Goal: Information Seeking & Learning: Check status

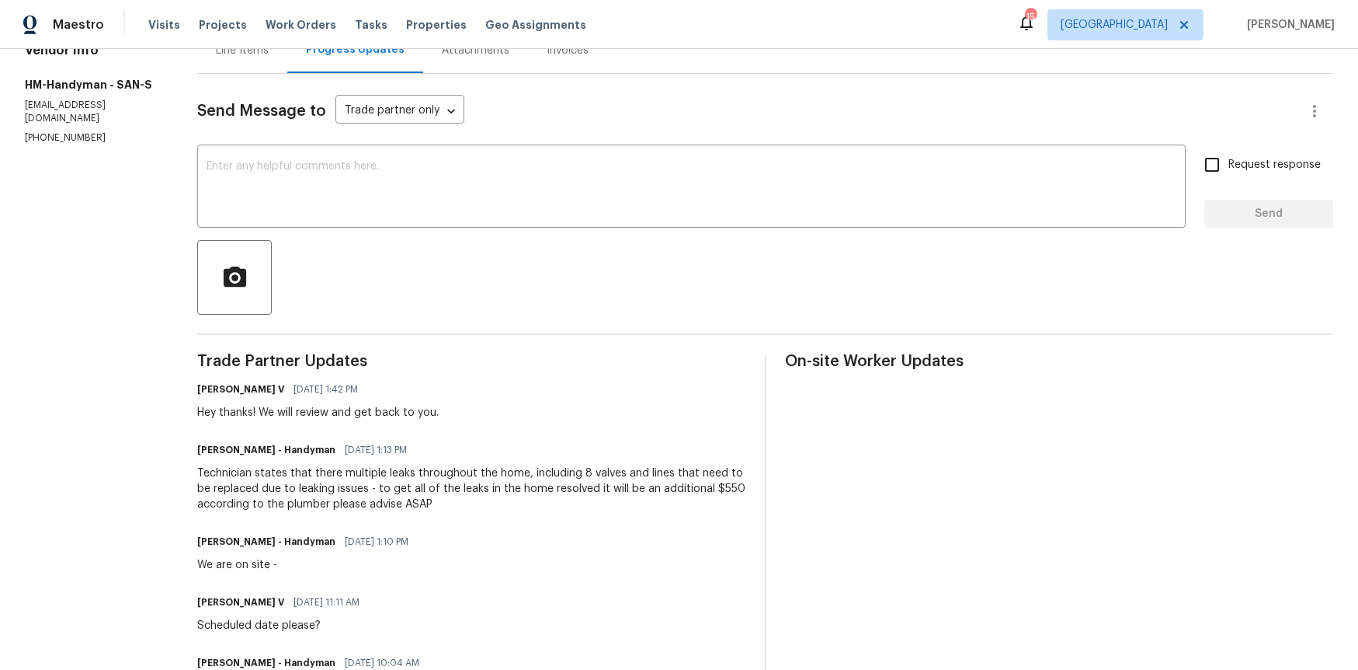
click at [400, 241] on div at bounding box center [765, 277] width 1136 height 75
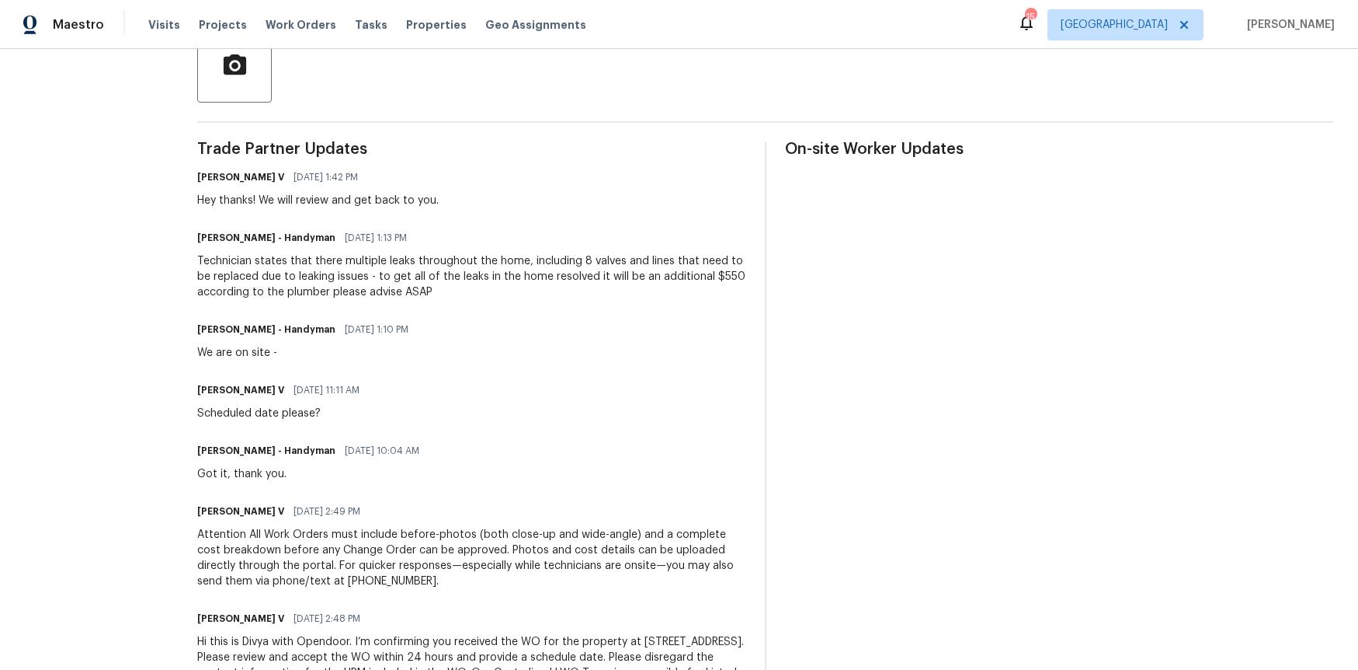
scroll to position [393, 0]
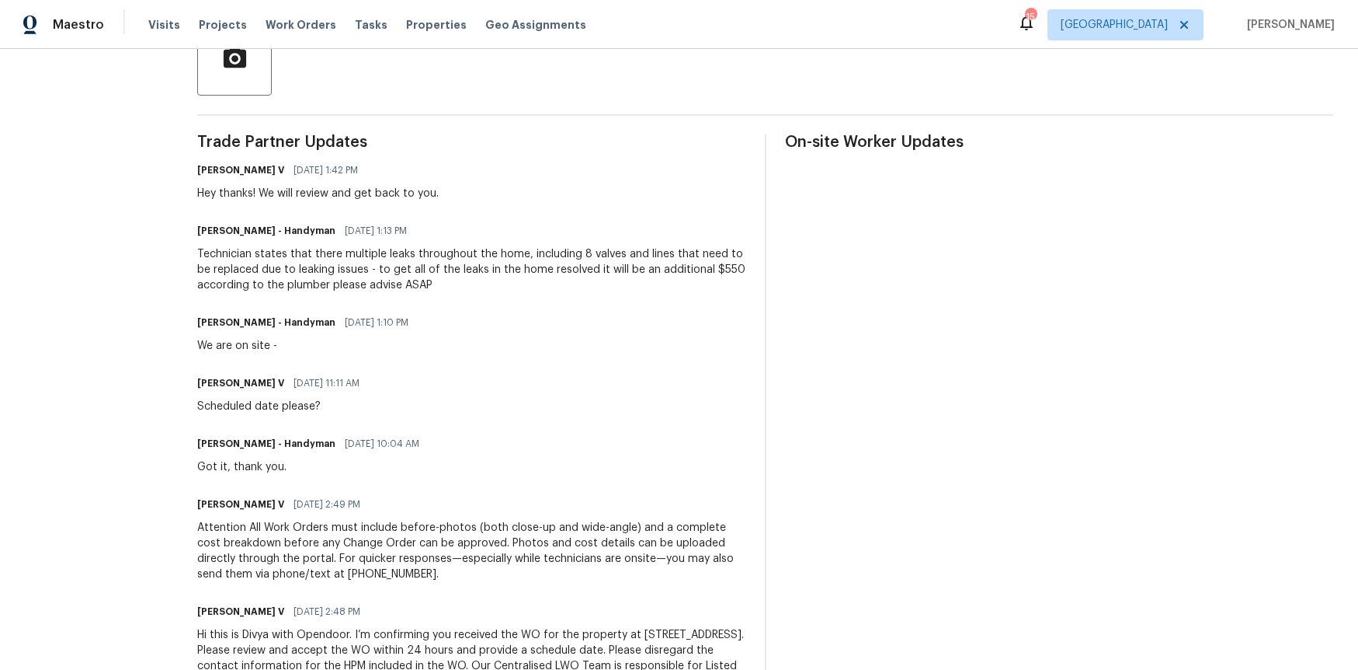
drag, startPoint x: 239, startPoint y: 203, endPoint x: 328, endPoint y: 202, distance: 88.6
click at [329, 202] on div "Trade Partner Updates [PERSON_NAME] V [DATE] 1:42 PM Hey thanks! We will review…" at bounding box center [471, 420] width 548 height 573
drag, startPoint x: 324, startPoint y: 192, endPoint x: 390, endPoint y: 190, distance: 66.0
click at [390, 190] on div "Hey thanks! We will review and get back to you." at bounding box center [318, 194] width 242 height 16
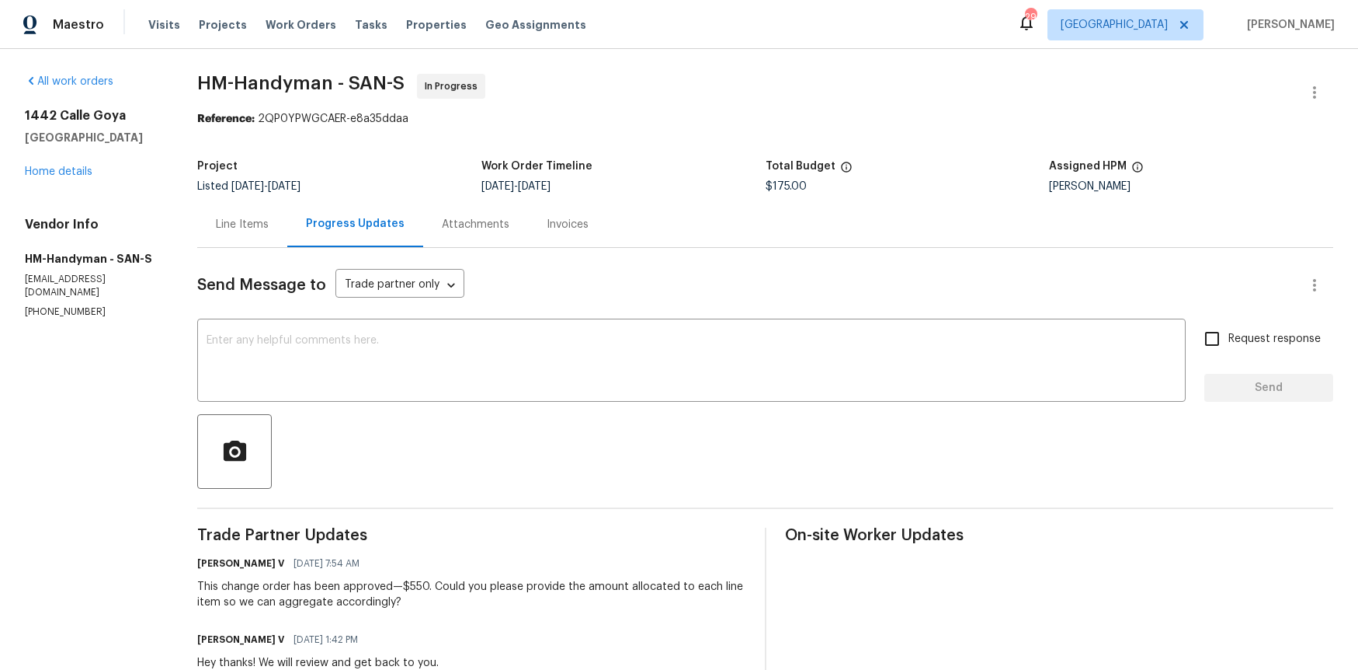
scroll to position [238, 0]
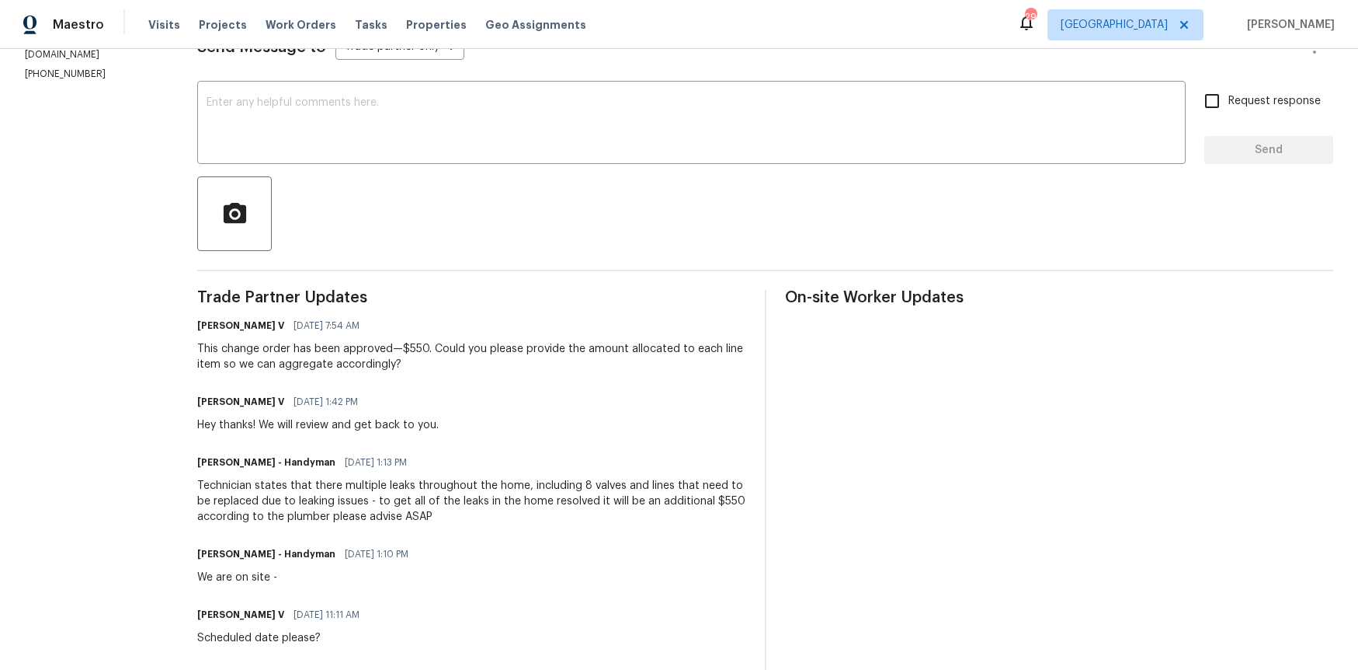
drag, startPoint x: 538, startPoint y: 508, endPoint x: 563, endPoint y: 508, distance: 24.9
click at [563, 508] on div "Technician states that there multiple leaks throughout the home, including 8 va…" at bounding box center [471, 501] width 548 height 47
